Goal: Information Seeking & Learning: Learn about a topic

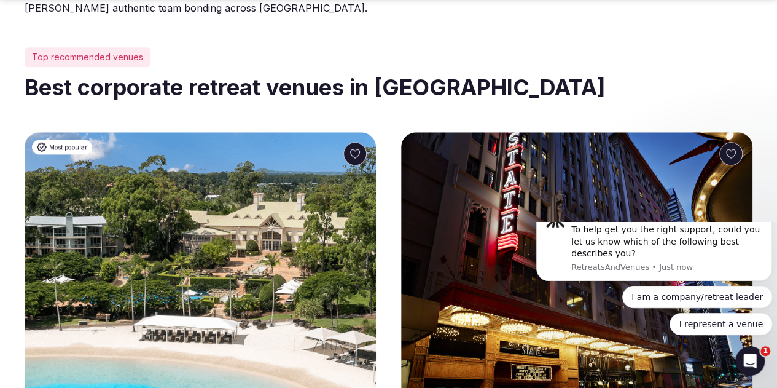
scroll to position [626, 0]
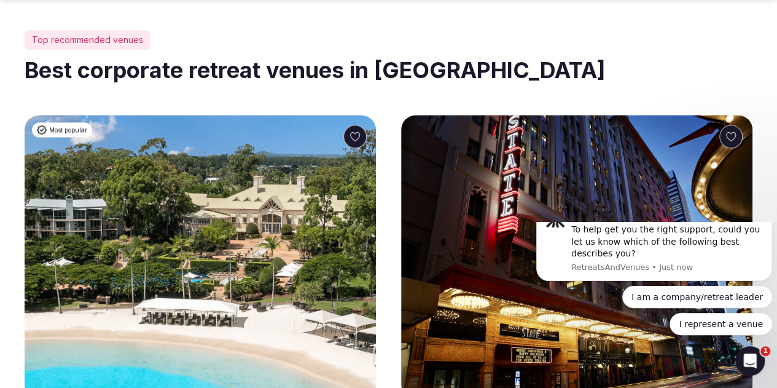
click at [188, 175] on img at bounding box center [200, 257] width 351 height 284
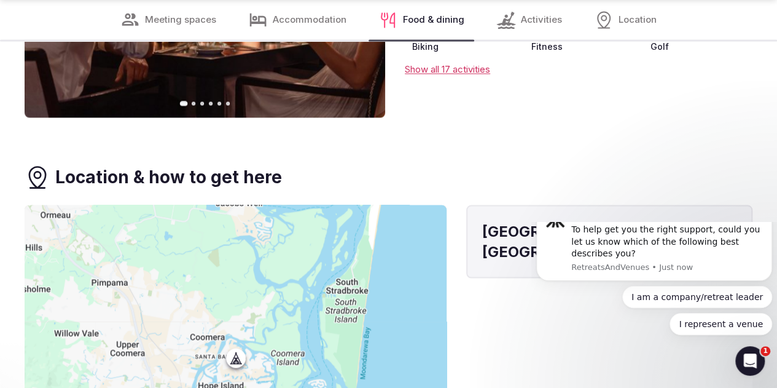
scroll to position [4762, 0]
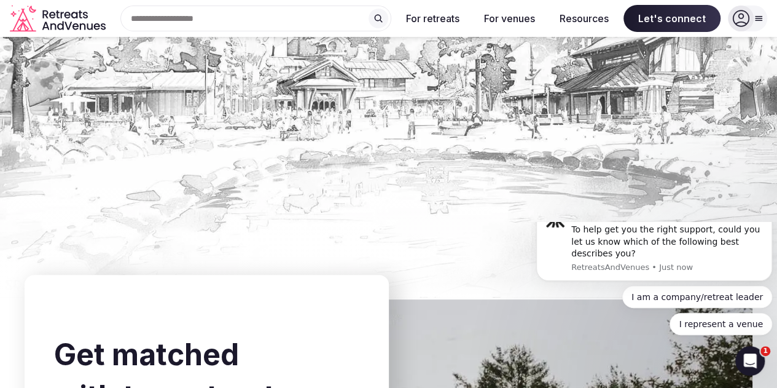
scroll to position [626, 0]
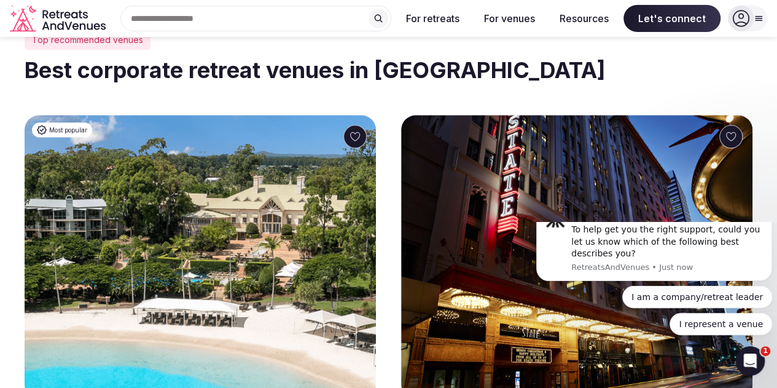
click at [767, 205] on icon "Dismiss notification" at bounding box center [768, 201] width 7 height 7
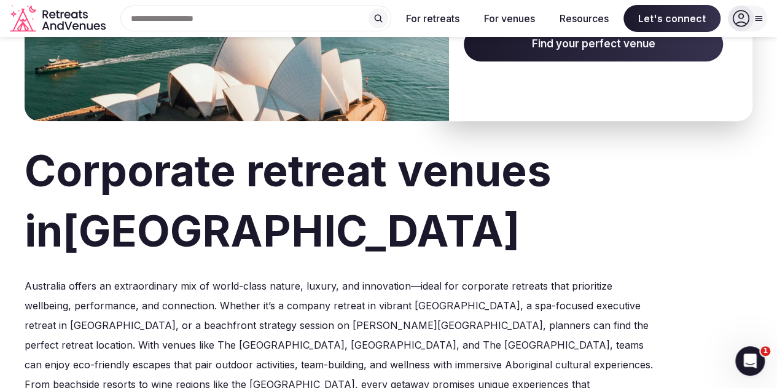
scroll to position [174, 0]
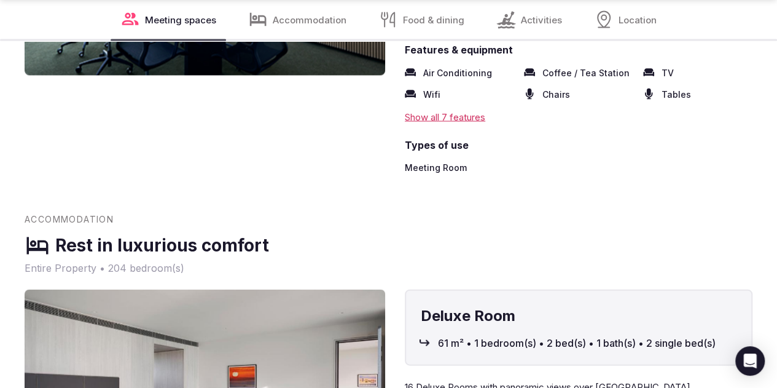
scroll to position [3582, 0]
